Goal: Task Accomplishment & Management: Use online tool/utility

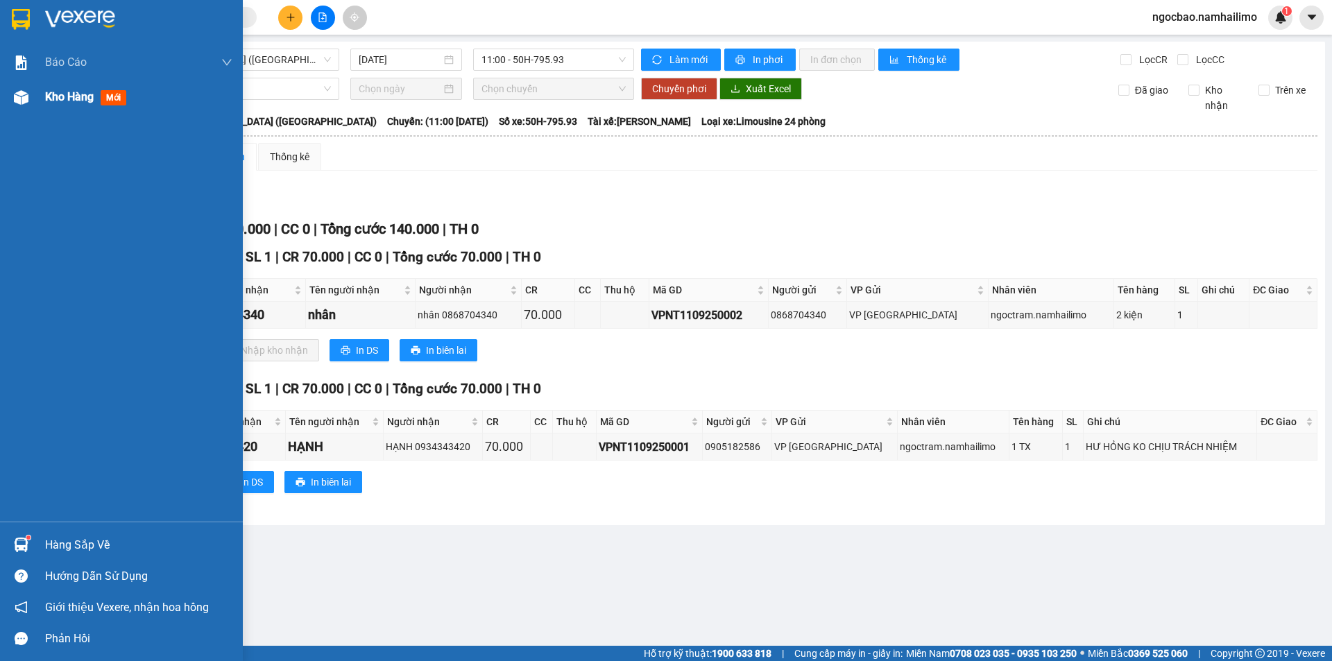
click at [48, 101] on span "Kho hàng" at bounding box center [69, 96] width 49 height 13
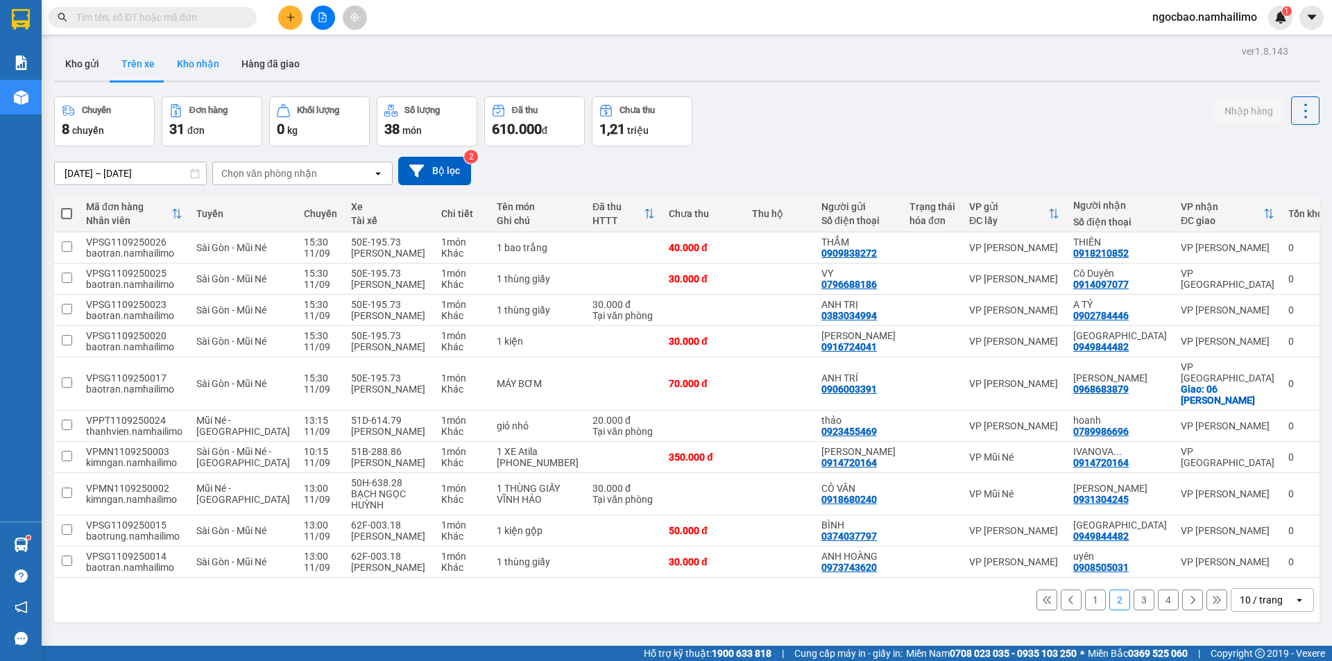
click at [204, 62] on button "Kho nhận" at bounding box center [198, 63] width 65 height 33
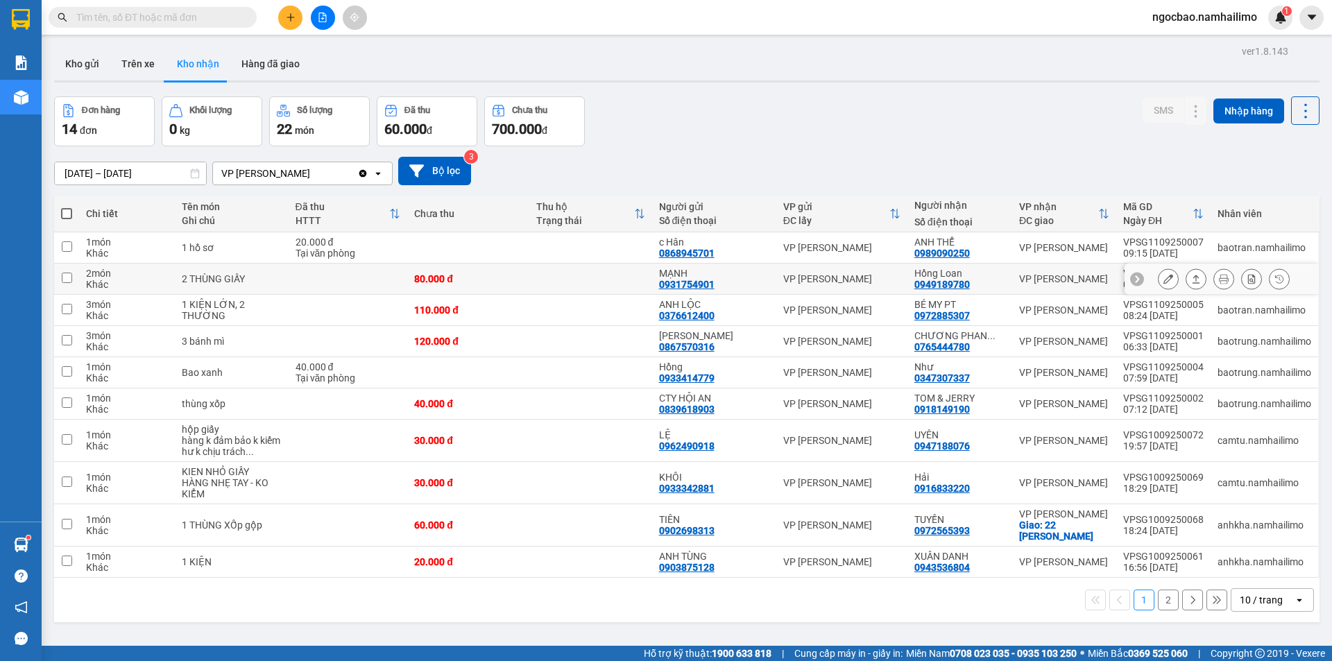
scroll to position [64, 0]
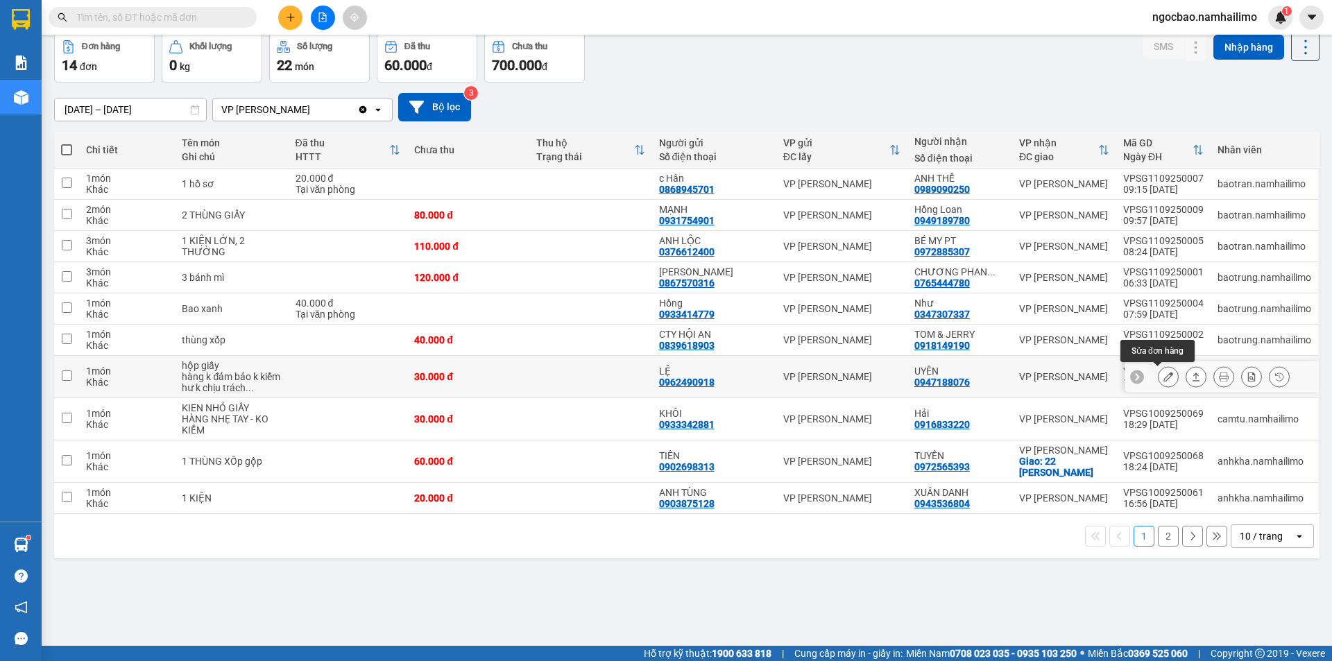
click at [1164, 377] on icon at bounding box center [1169, 377] width 10 height 10
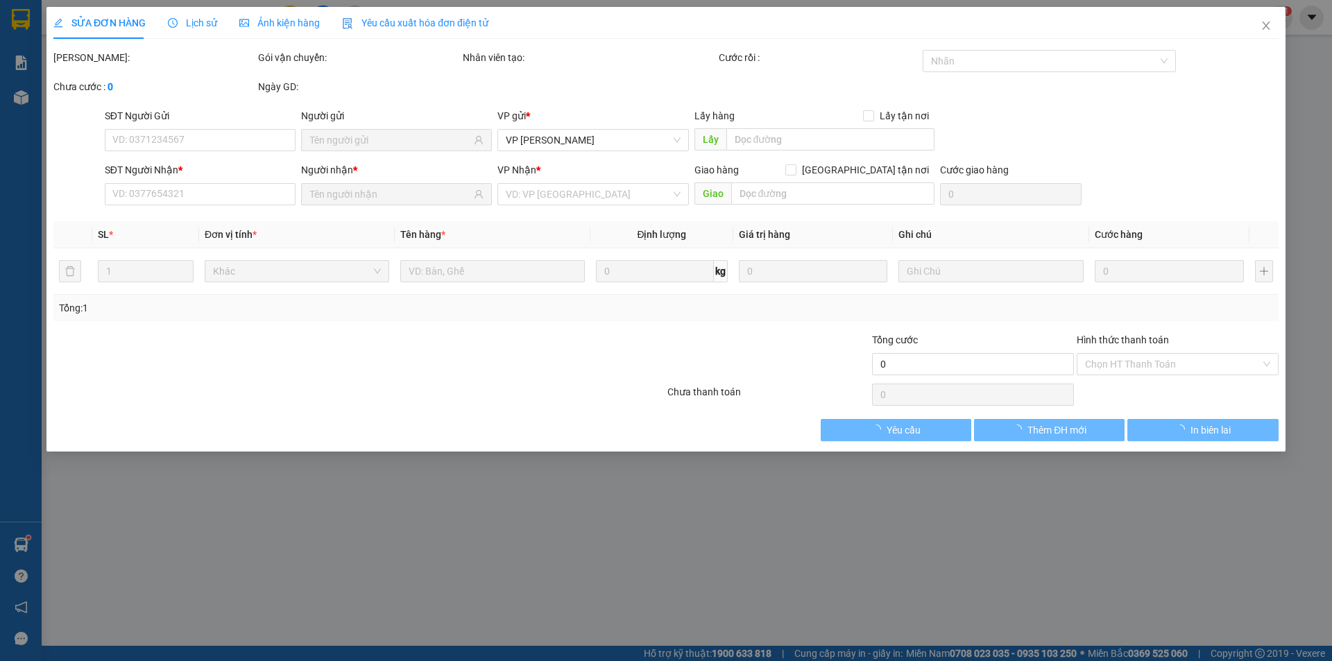
type input "0962490918"
type input "LỆ"
type input "0947188076"
type input "UYÊN"
type input "30.000"
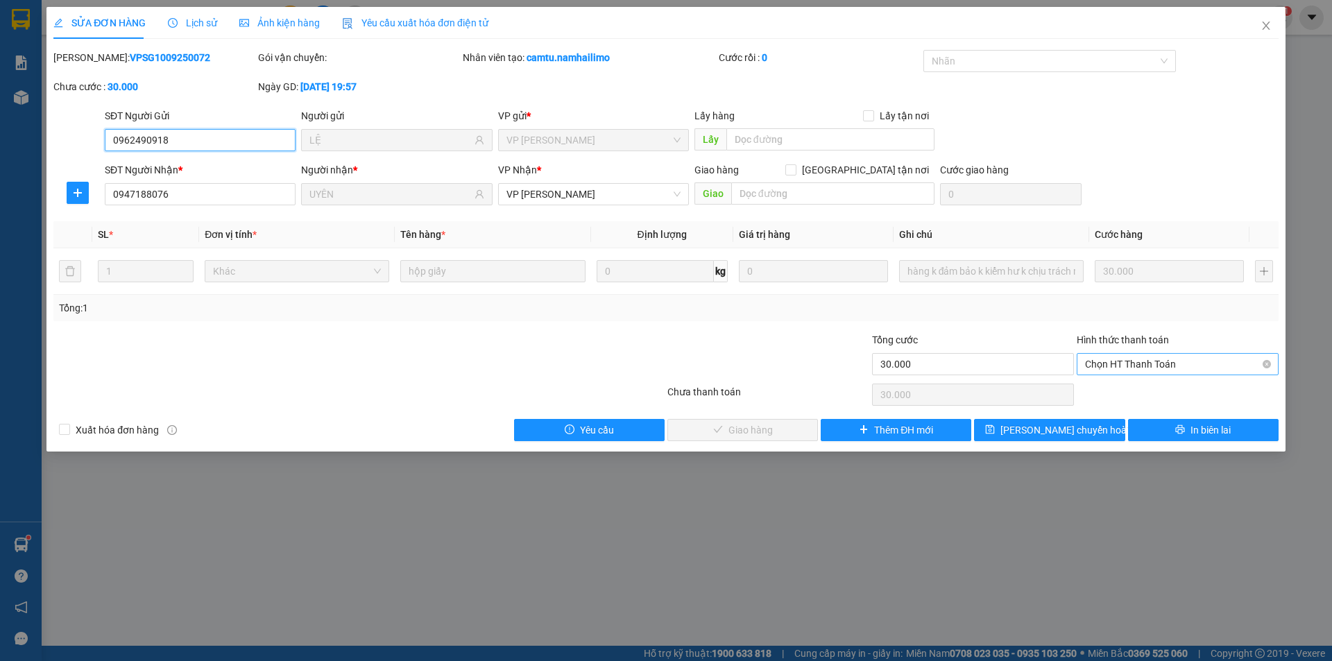
drag, startPoint x: 1218, startPoint y: 364, endPoint x: 1200, endPoint y: 374, distance: 20.5
click at [1217, 364] on span "Chọn HT Thanh Toán" at bounding box center [1177, 364] width 185 height 21
click at [1140, 390] on div "Tại văn phòng" at bounding box center [1177, 391] width 185 height 15
type input "0"
drag, startPoint x: 755, startPoint y: 426, endPoint x: 803, endPoint y: 407, distance: 52.1
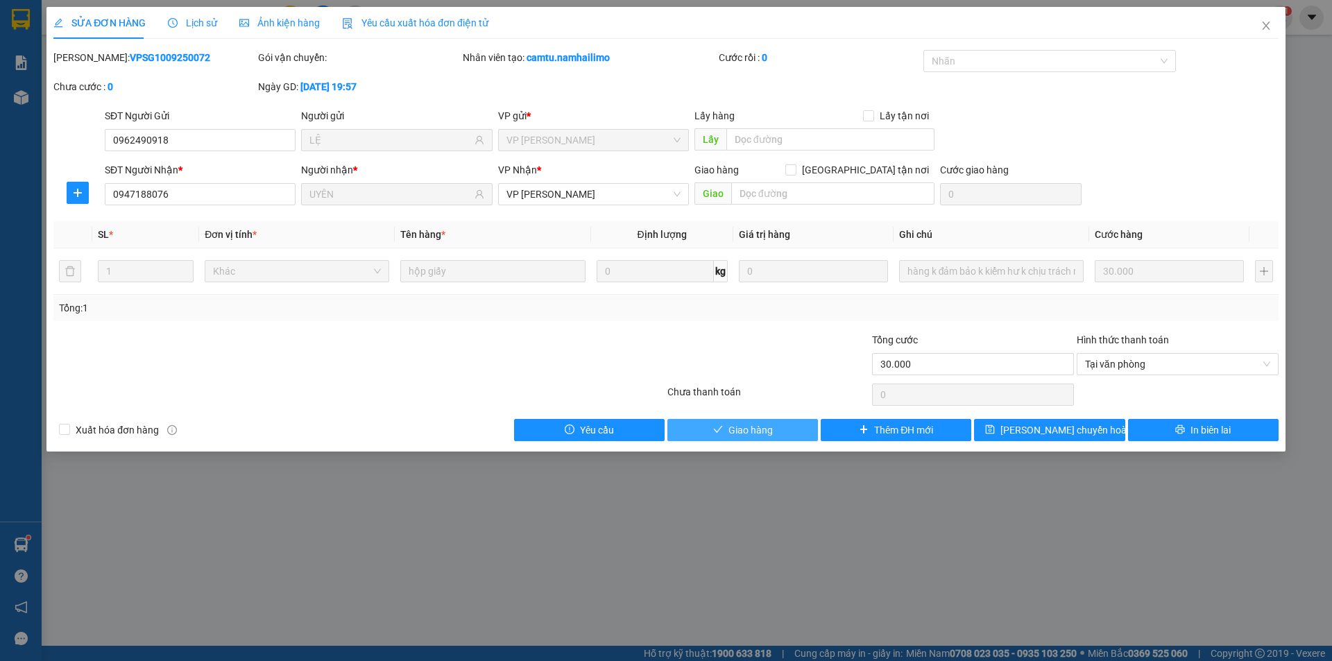
click at [769, 423] on span "Giao hàng" at bounding box center [751, 430] width 44 height 15
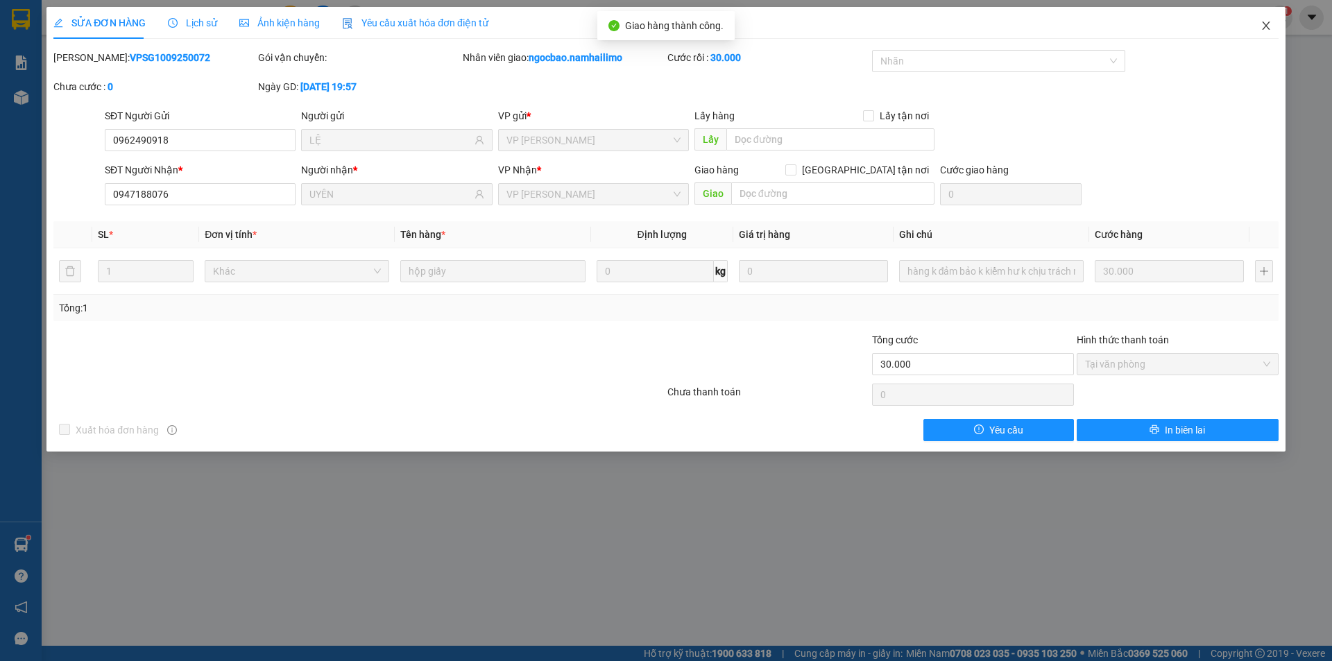
click at [1266, 26] on icon "close" at bounding box center [1266, 26] width 8 height 8
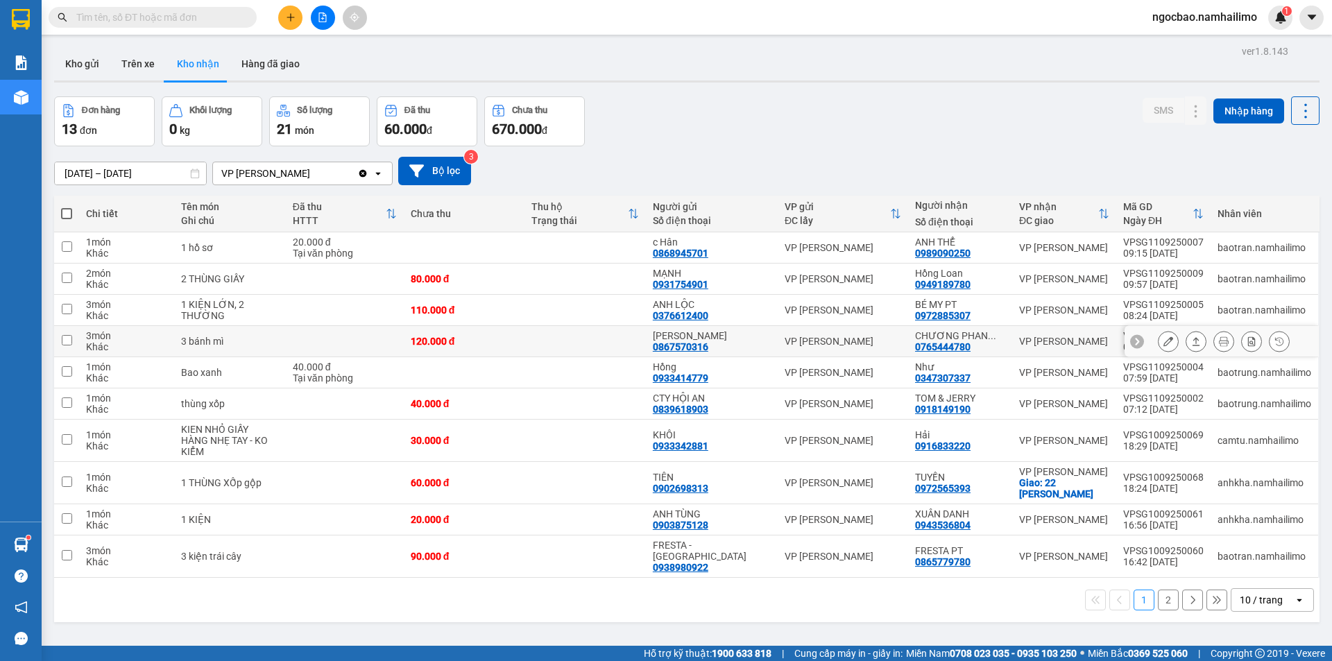
scroll to position [64, 0]
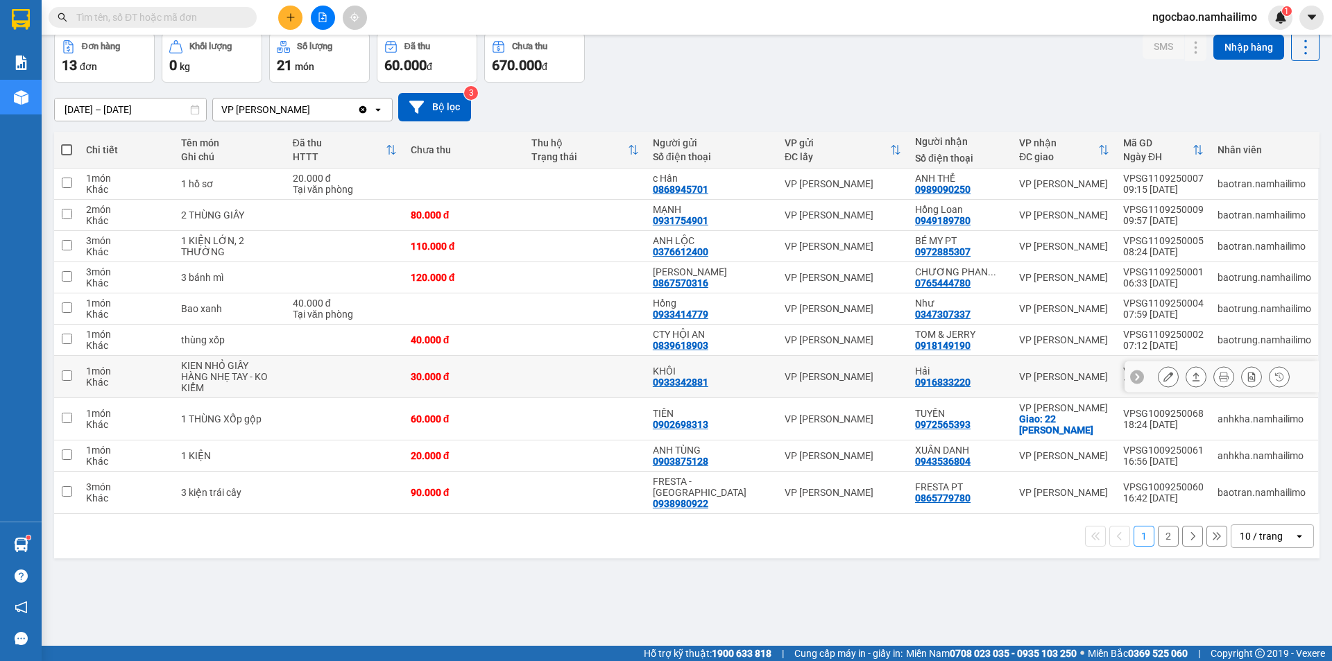
click at [1164, 377] on icon at bounding box center [1169, 377] width 10 height 10
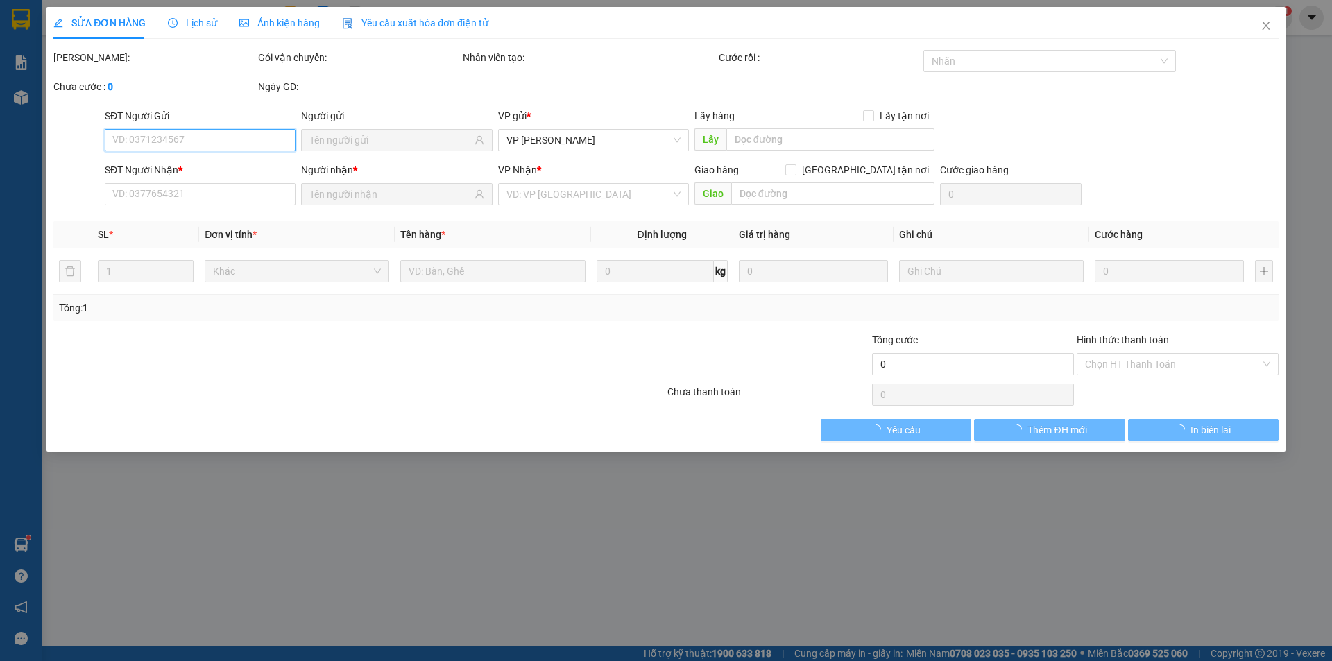
type input "0933342881"
type input "KHÔI"
type input "0916833220"
type input "Hải"
type input "30.000"
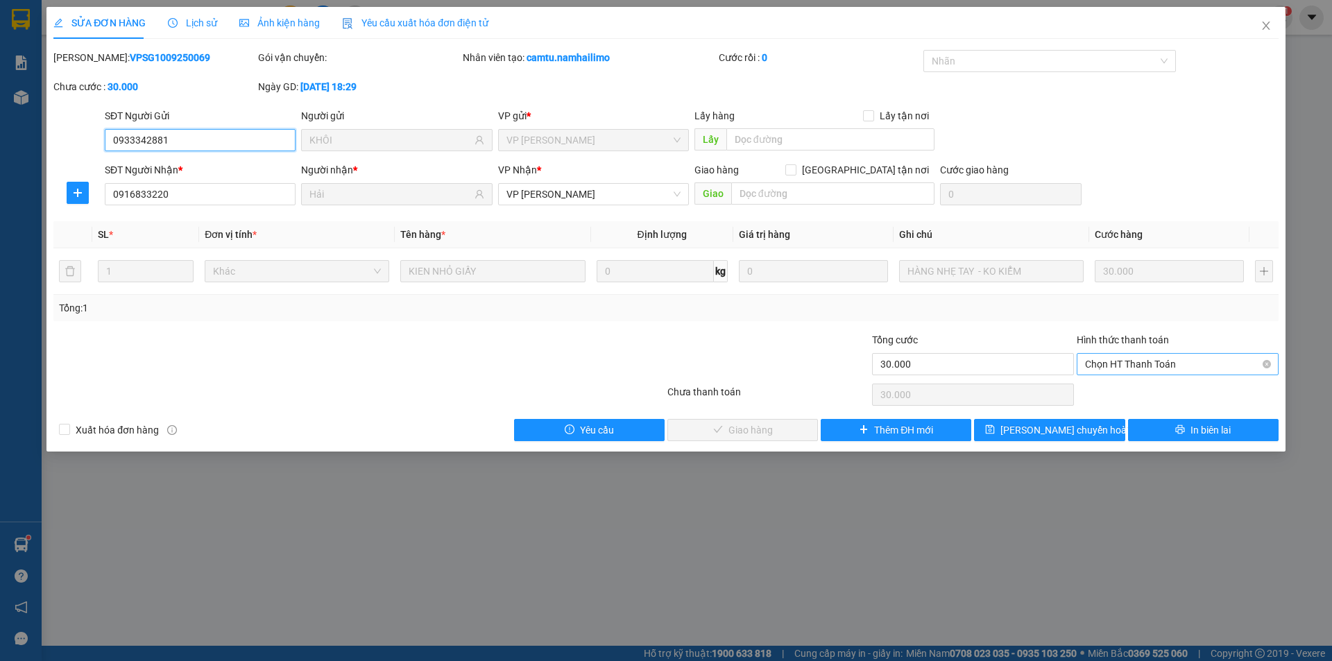
click at [1122, 364] on span "Chọn HT Thanh Toán" at bounding box center [1177, 364] width 185 height 21
click at [1113, 393] on div "Tại văn phòng" at bounding box center [1177, 391] width 185 height 15
type input "0"
drag, startPoint x: 728, startPoint y: 430, endPoint x: 743, endPoint y: 435, distance: 16.2
click at [730, 430] on span "Giao hàng" at bounding box center [751, 430] width 44 height 15
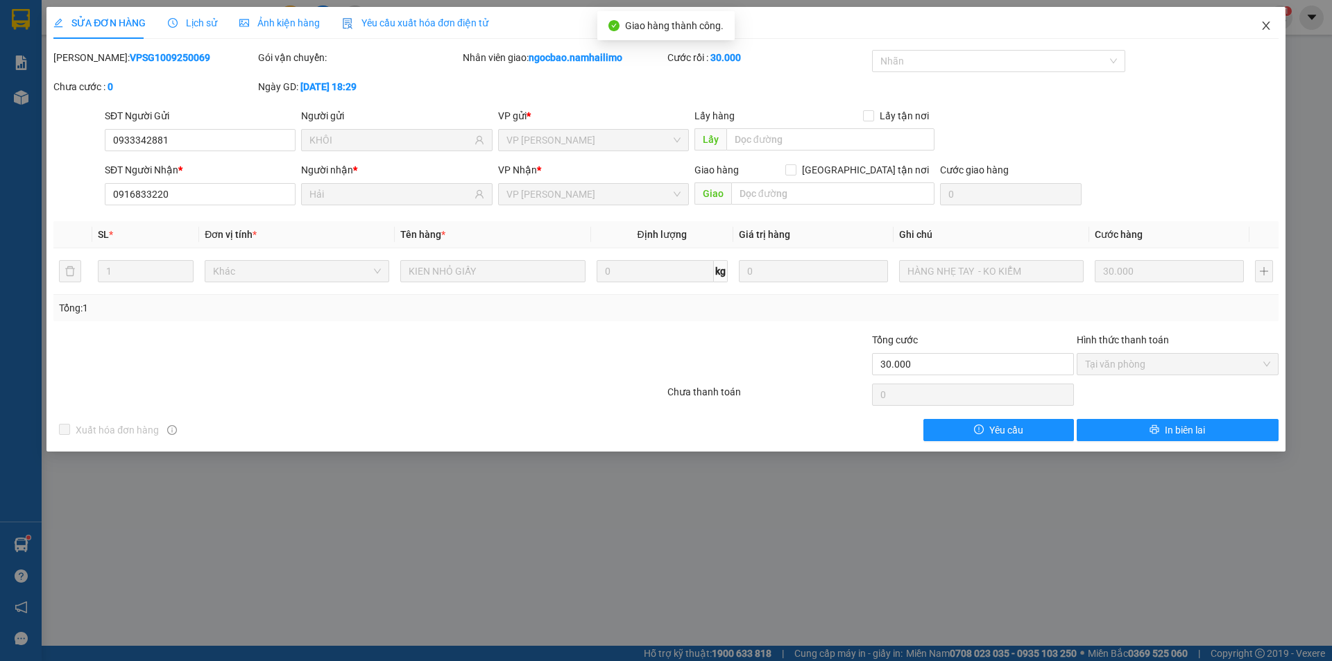
click at [1266, 26] on icon "close" at bounding box center [1266, 26] width 8 height 8
